Goal: Task Accomplishment & Management: Use online tool/utility

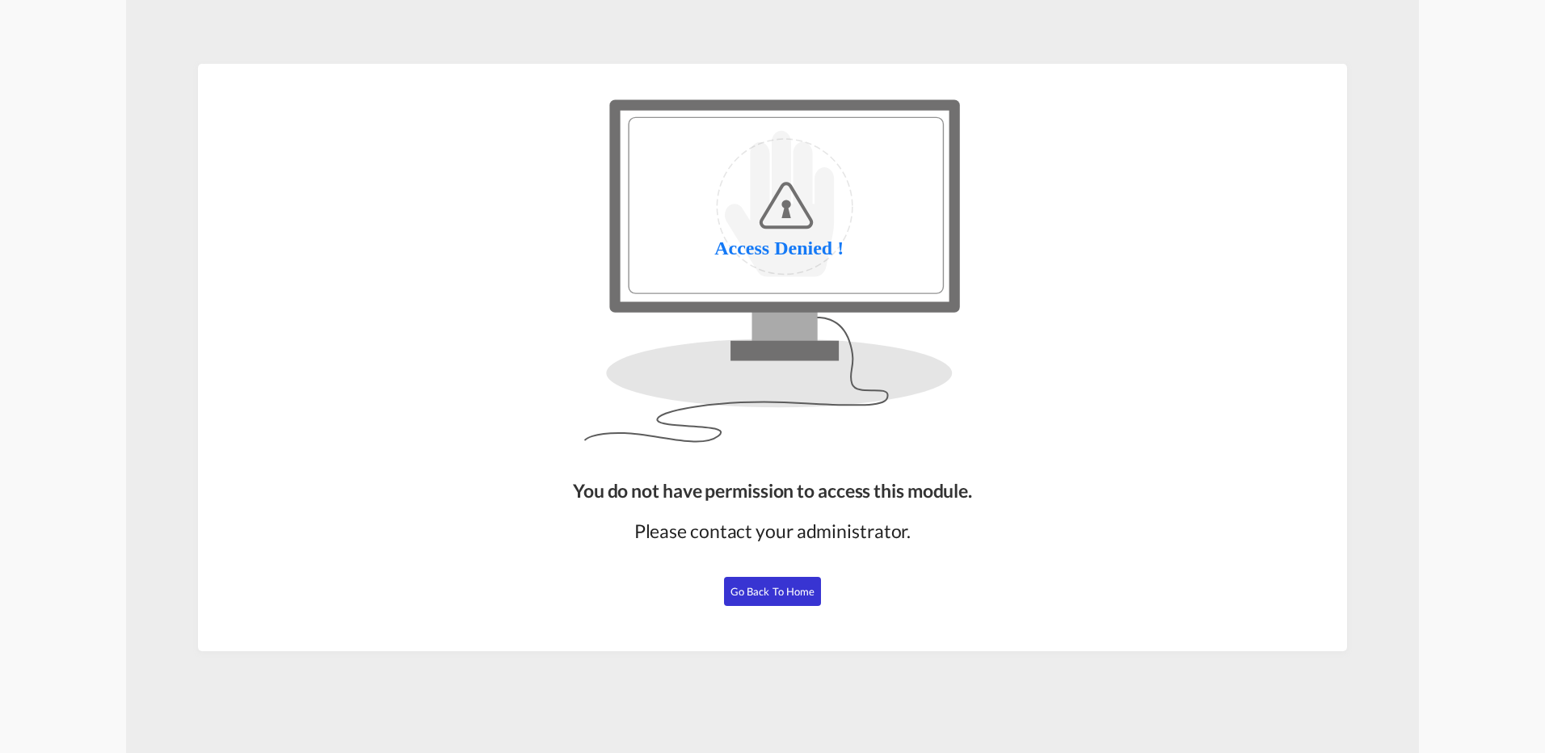
click at [766, 598] on button "Go Back to Home" at bounding box center [772, 591] width 97 height 29
